Goal: Check status: Check status

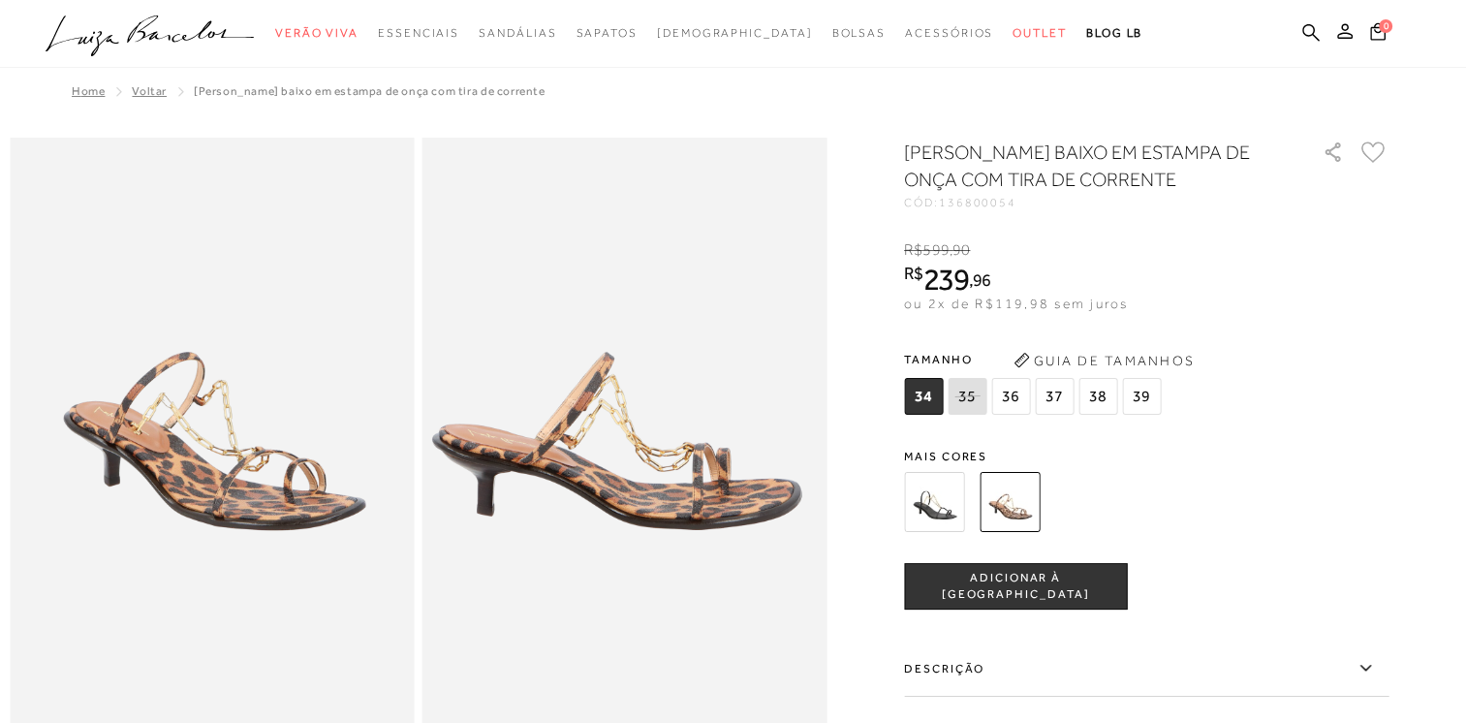
click at [945, 504] on img at bounding box center [934, 502] width 60 height 60
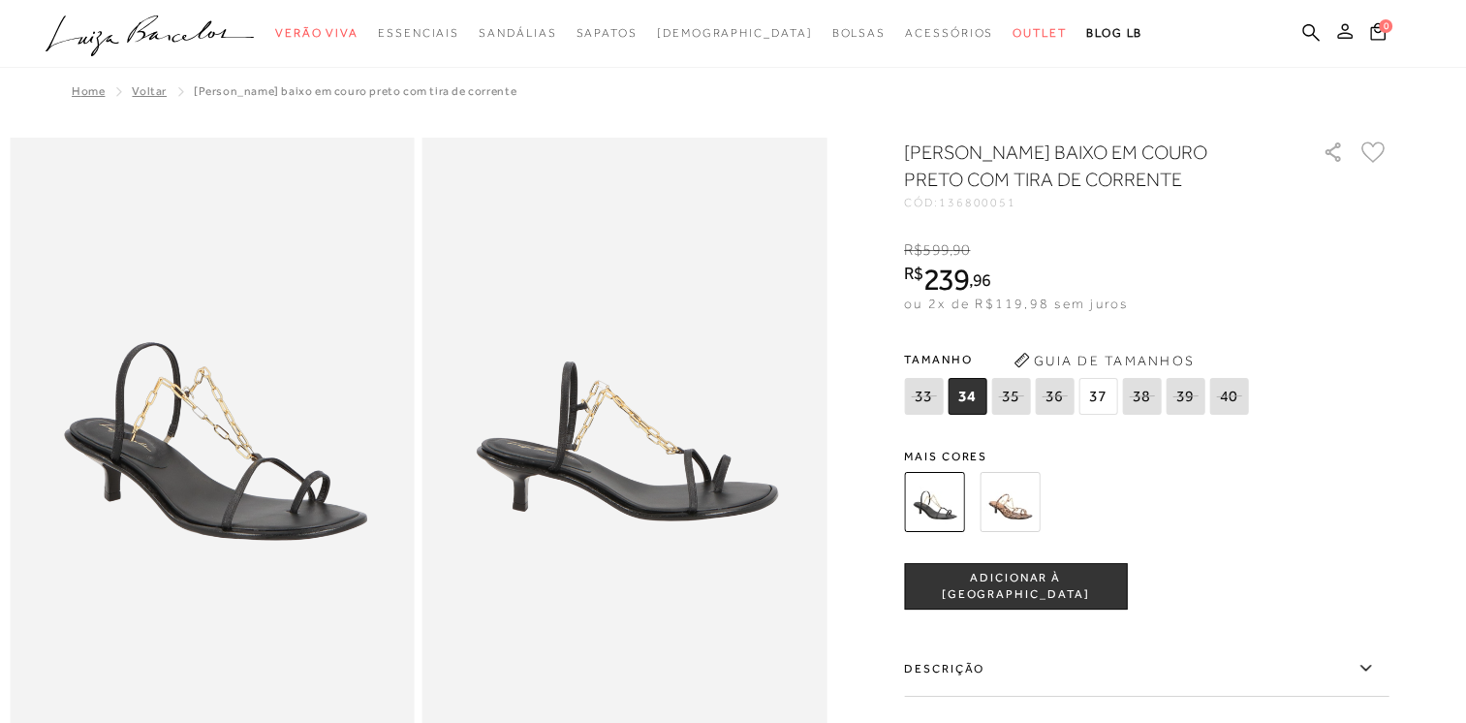
click at [1344, 29] on icon at bounding box center [1344, 30] width 15 height 15
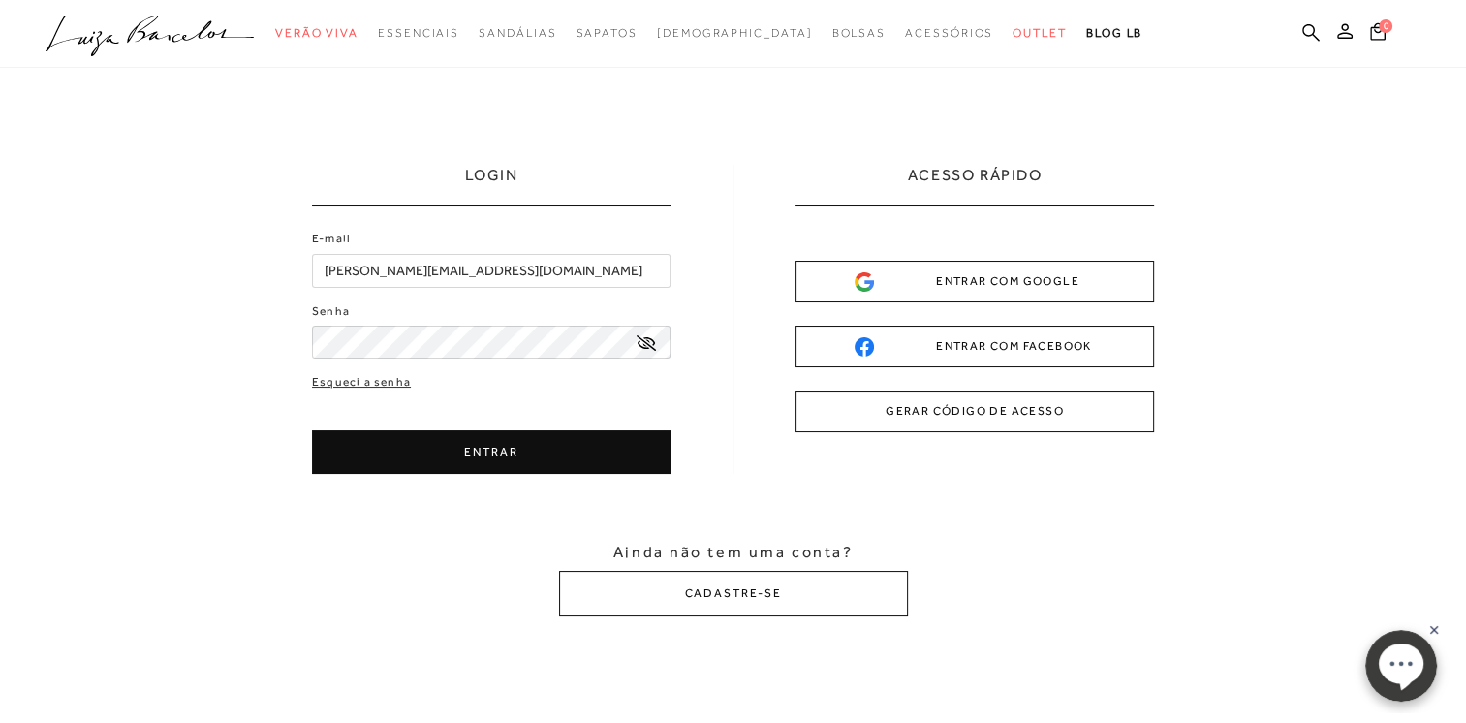
click at [478, 450] on button "ENTRAR" at bounding box center [491, 452] width 358 height 44
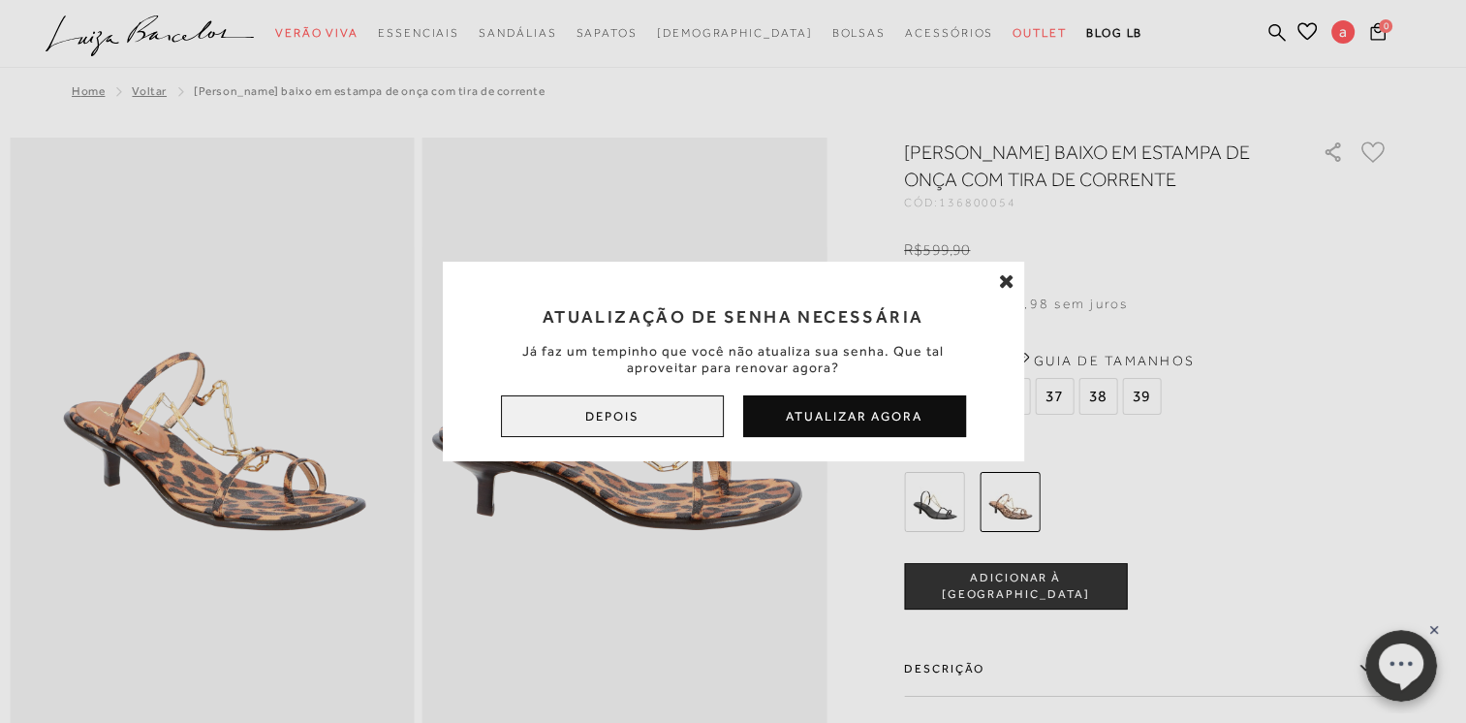
click at [678, 422] on button "Depois" at bounding box center [612, 416] width 223 height 42
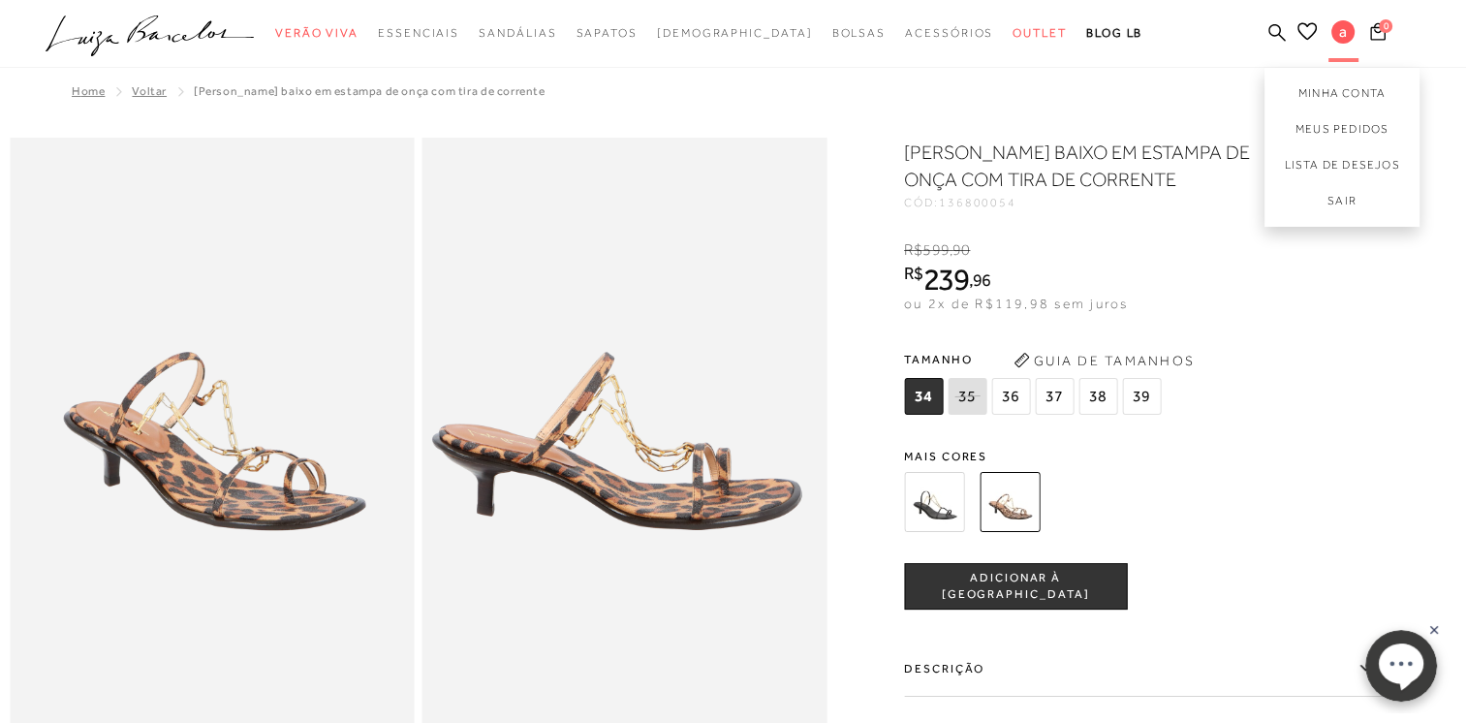
click at [1344, 33] on span "a" at bounding box center [1342, 31] width 23 height 23
click at [1356, 118] on link "Meus Pedidos" at bounding box center [1341, 129] width 155 height 36
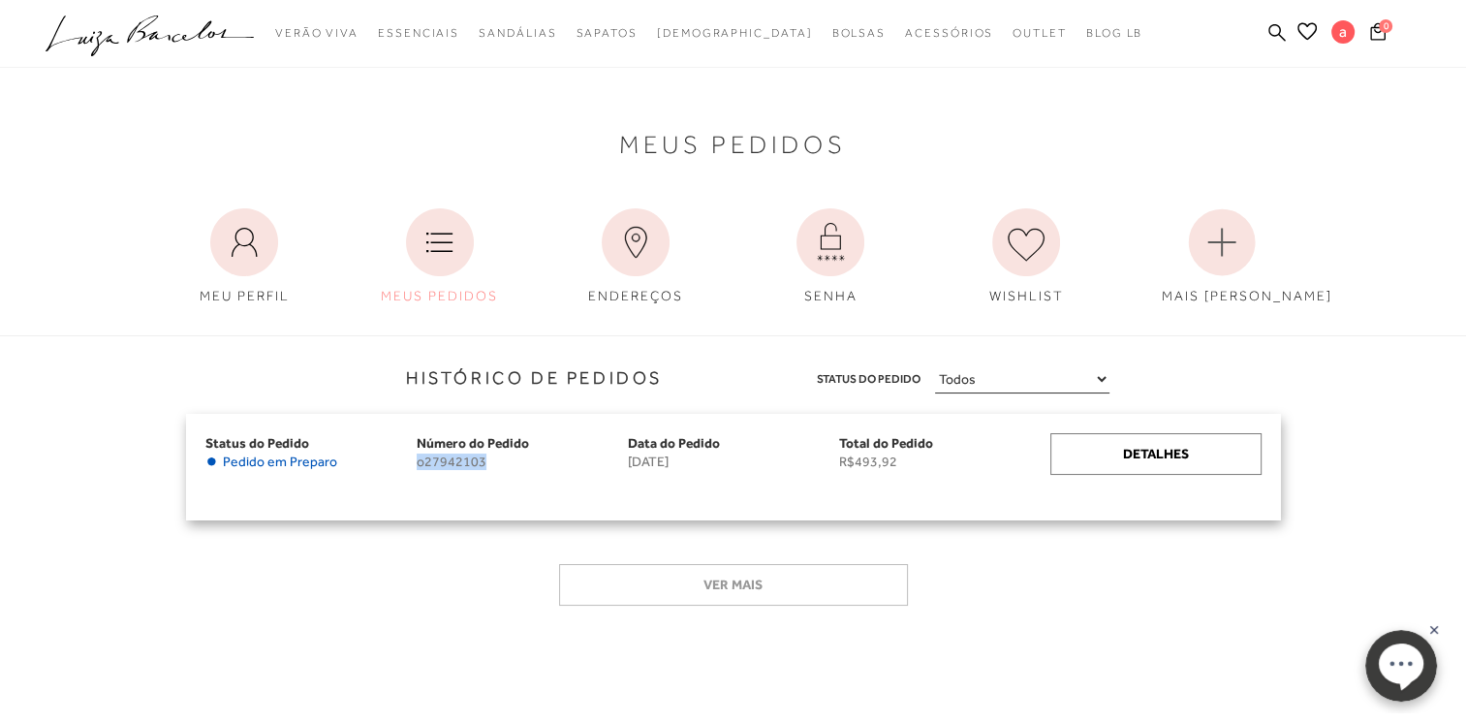
drag, startPoint x: 417, startPoint y: 464, endPoint x: 490, endPoint y: 470, distance: 73.8
click at [490, 470] on div "Número do Pedido o27942103" at bounding box center [522, 467] width 211 height 68
copy span "o27942103"
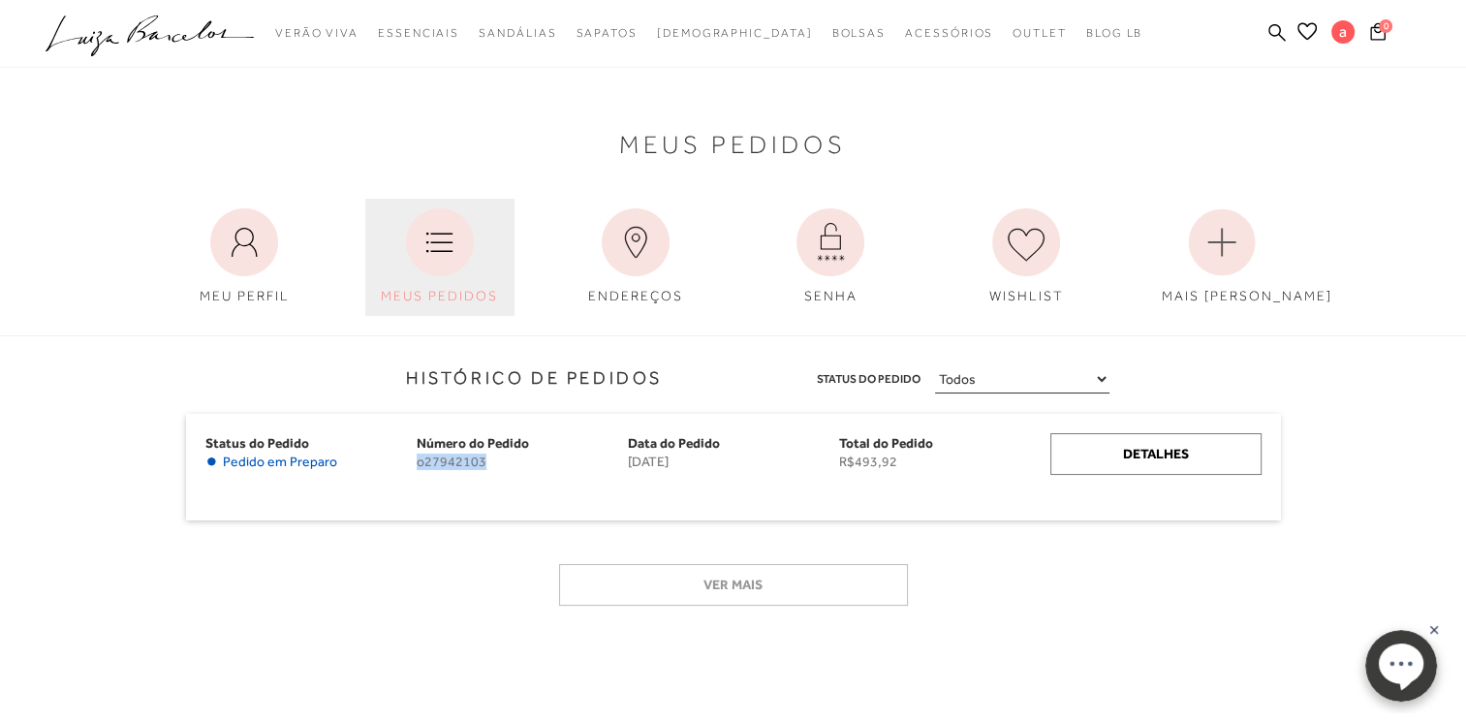
click at [464, 257] on icon at bounding box center [440, 242] width 68 height 68
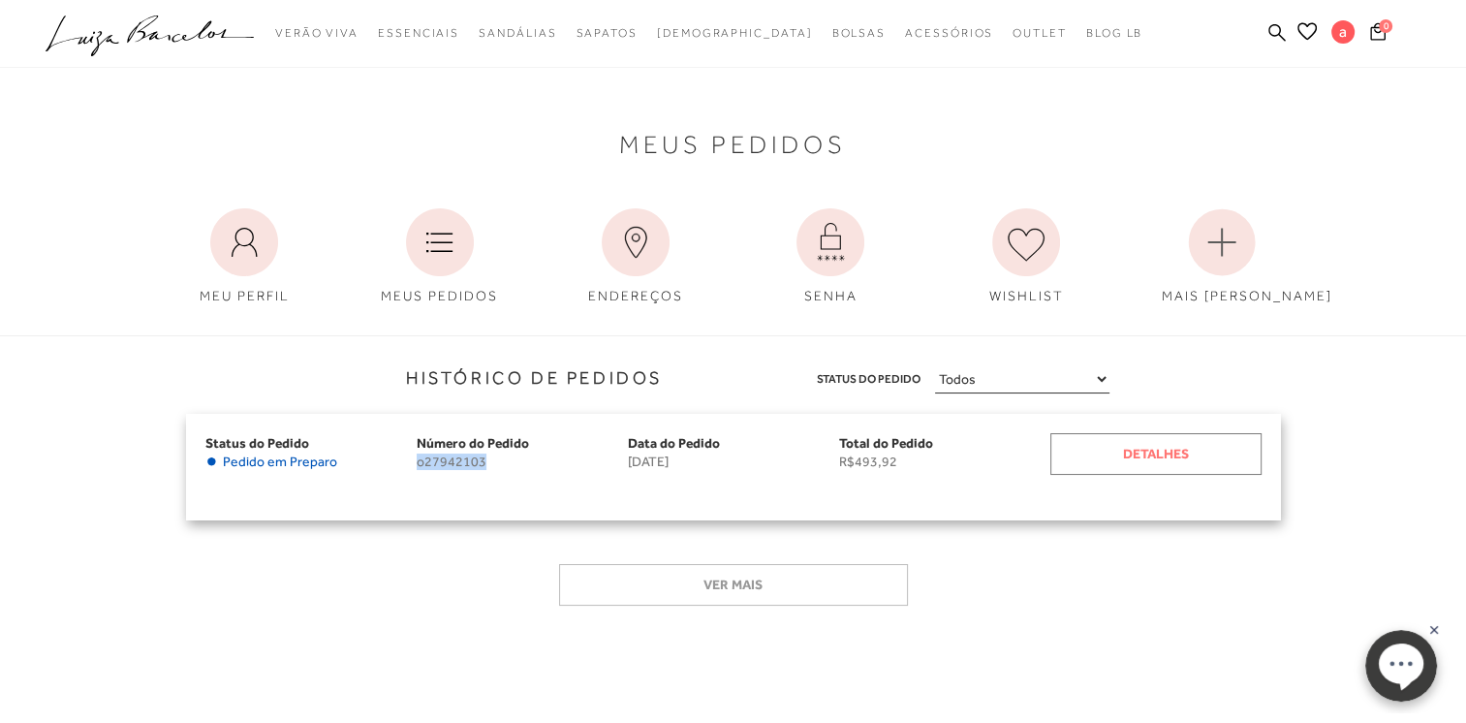
click at [1143, 448] on div "Detalhes" at bounding box center [1155, 454] width 211 height 42
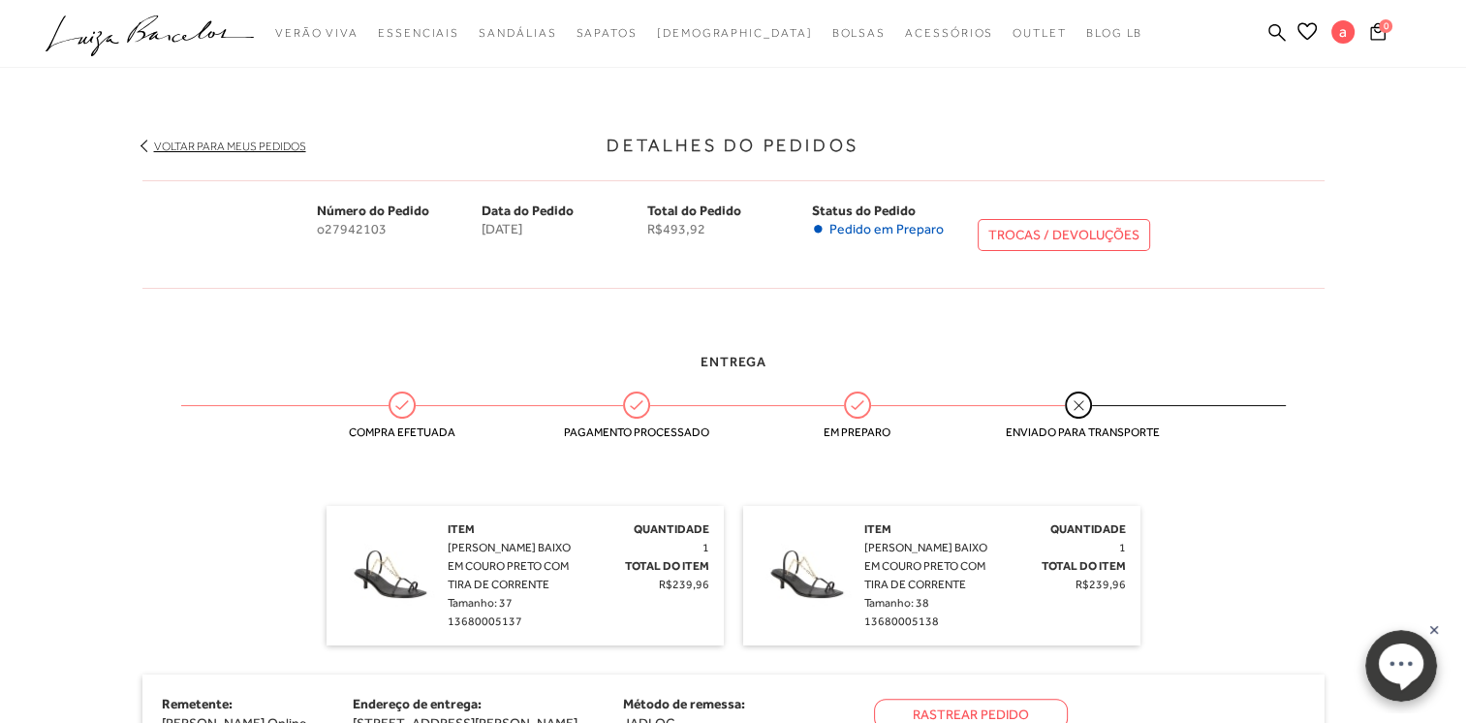
scroll to position [194, 0]
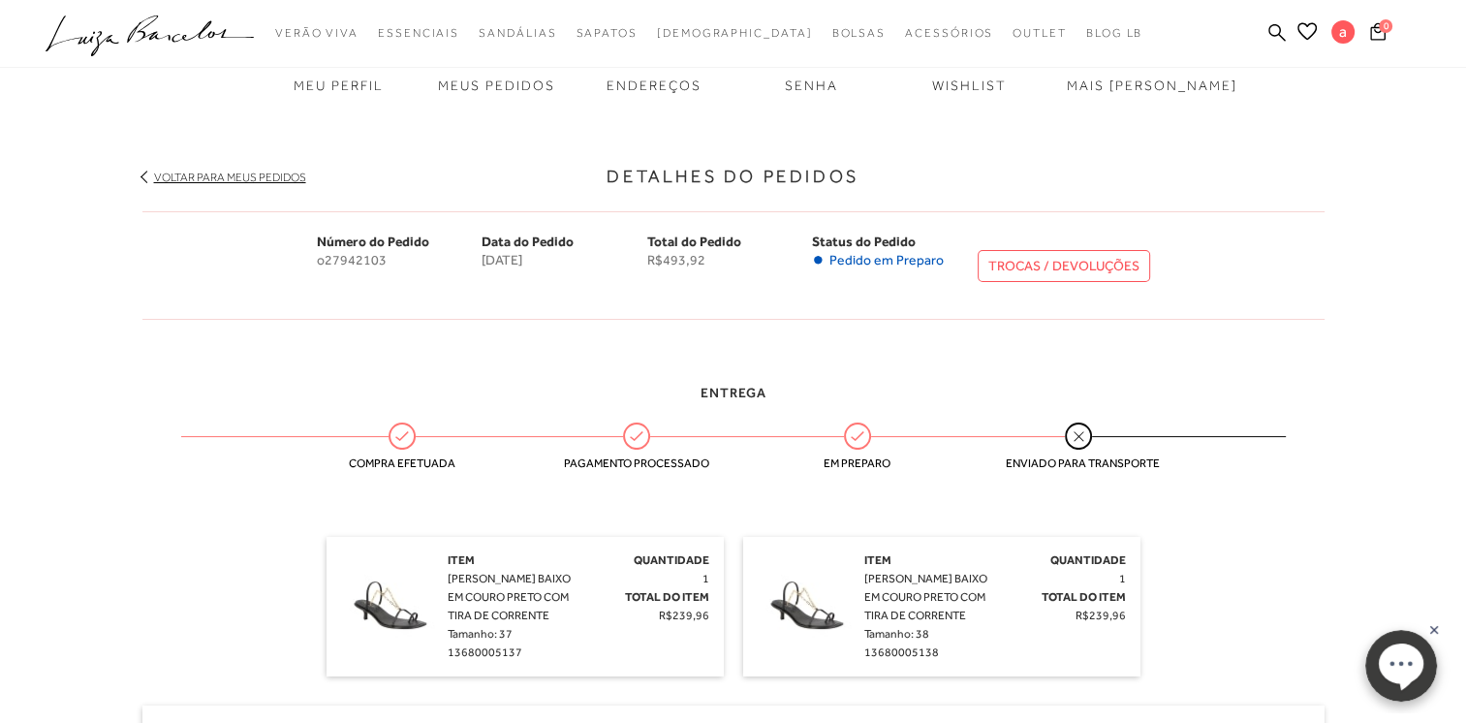
click at [1093, 259] on link "TROCAS / DEVOLUÇÕES" at bounding box center [1063, 266] width 172 height 32
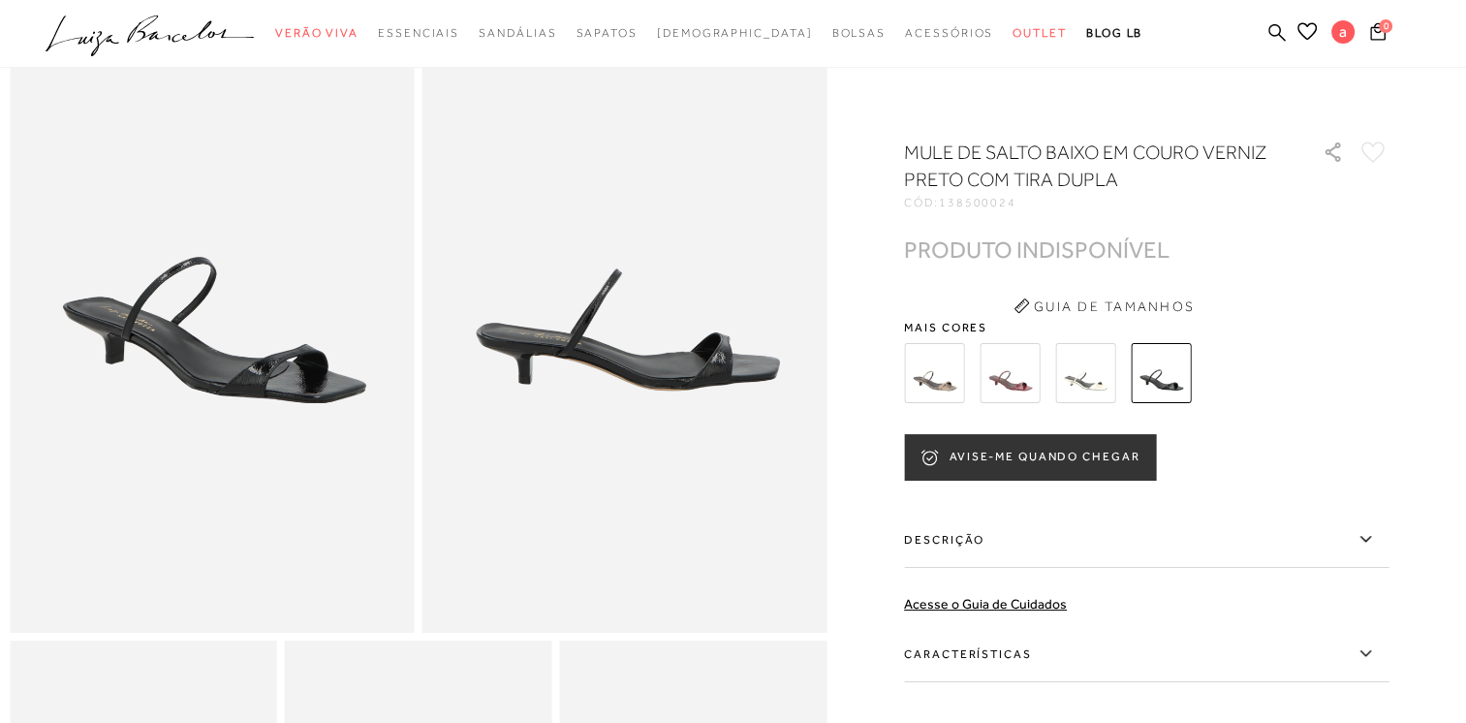
scroll to position [97, 0]
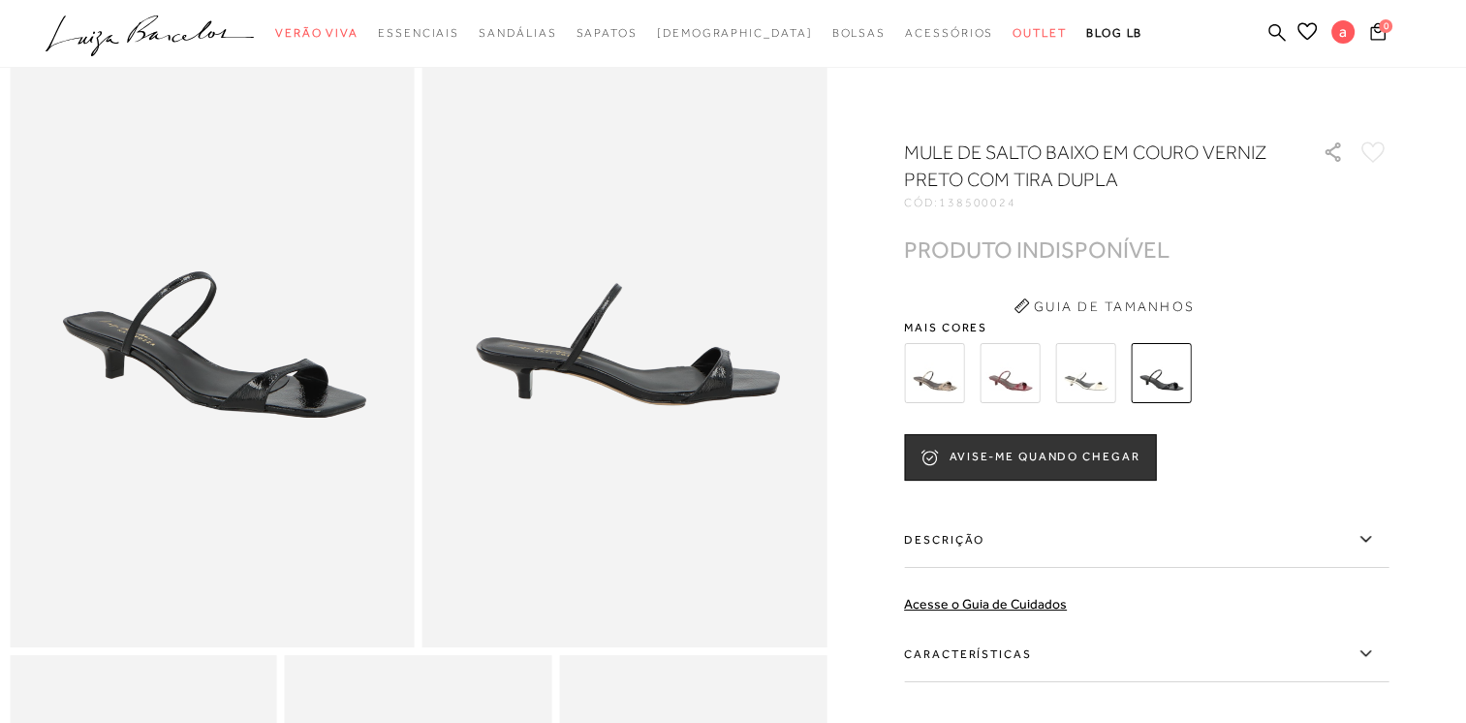
click at [1032, 368] on img at bounding box center [1009, 373] width 60 height 60
